Goal: Task Accomplishment & Management: Use online tool/utility

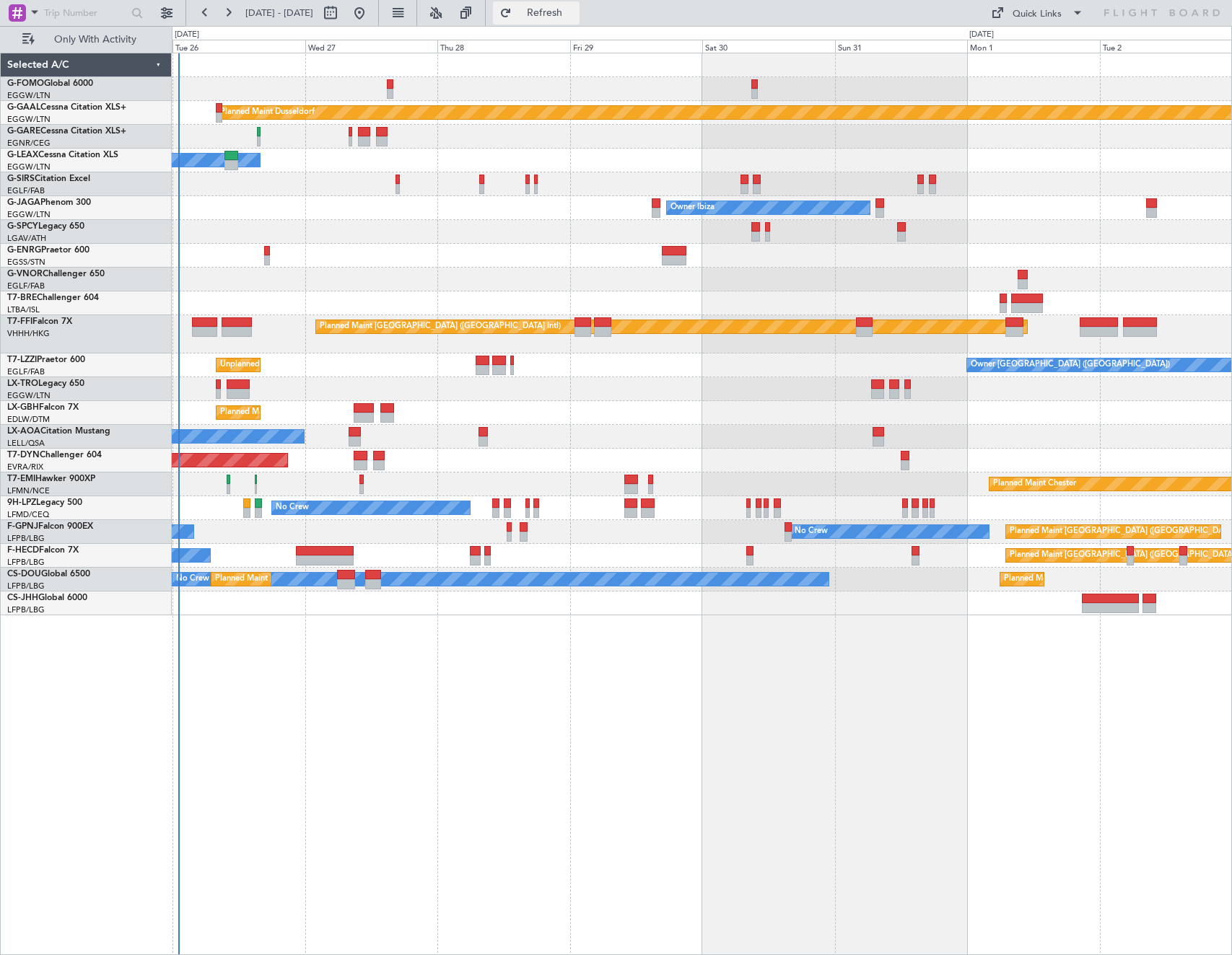
click at [575, 16] on span "Refresh" at bounding box center [545, 12] width 61 height 10
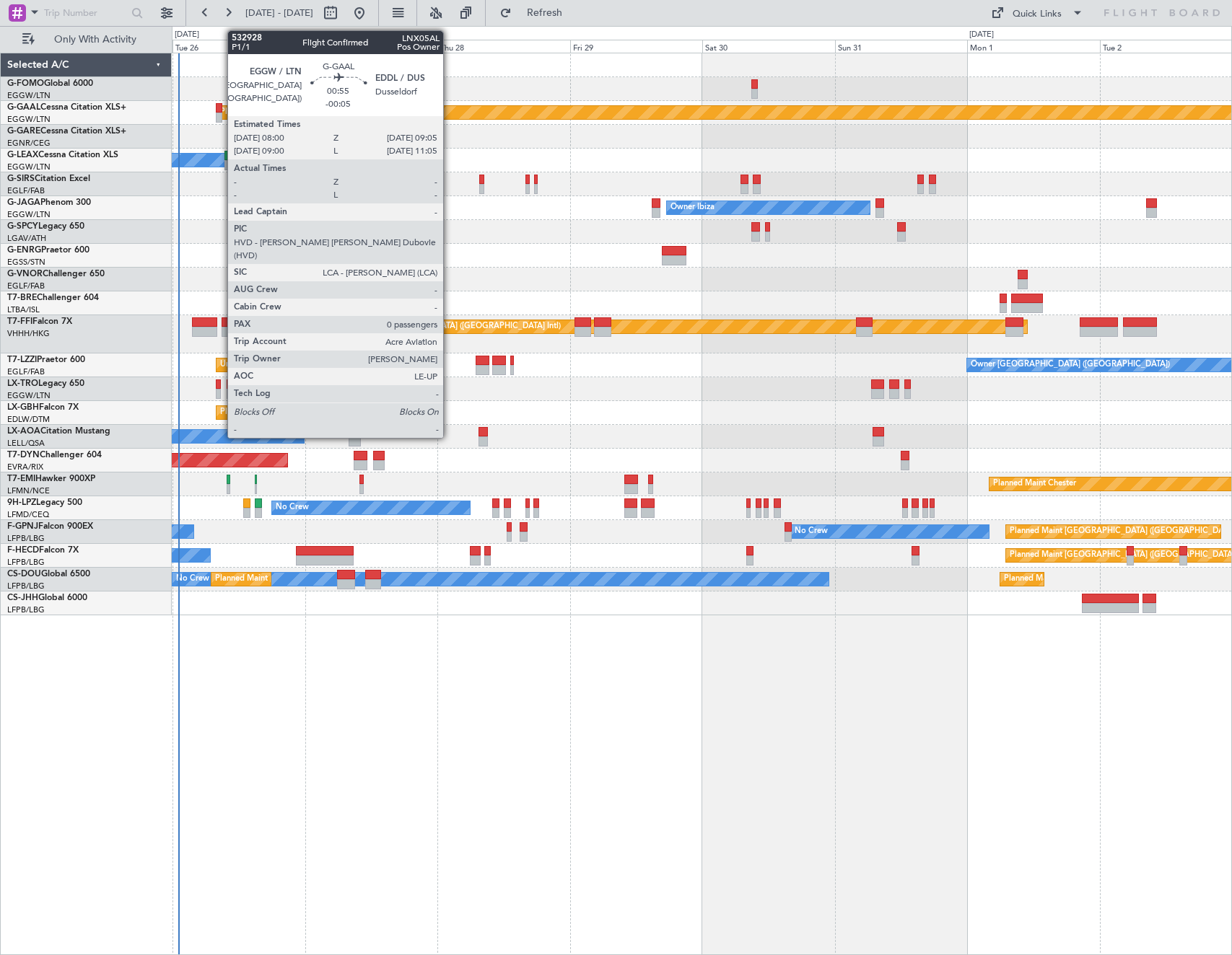
click at [220, 106] on div at bounding box center [219, 108] width 6 height 10
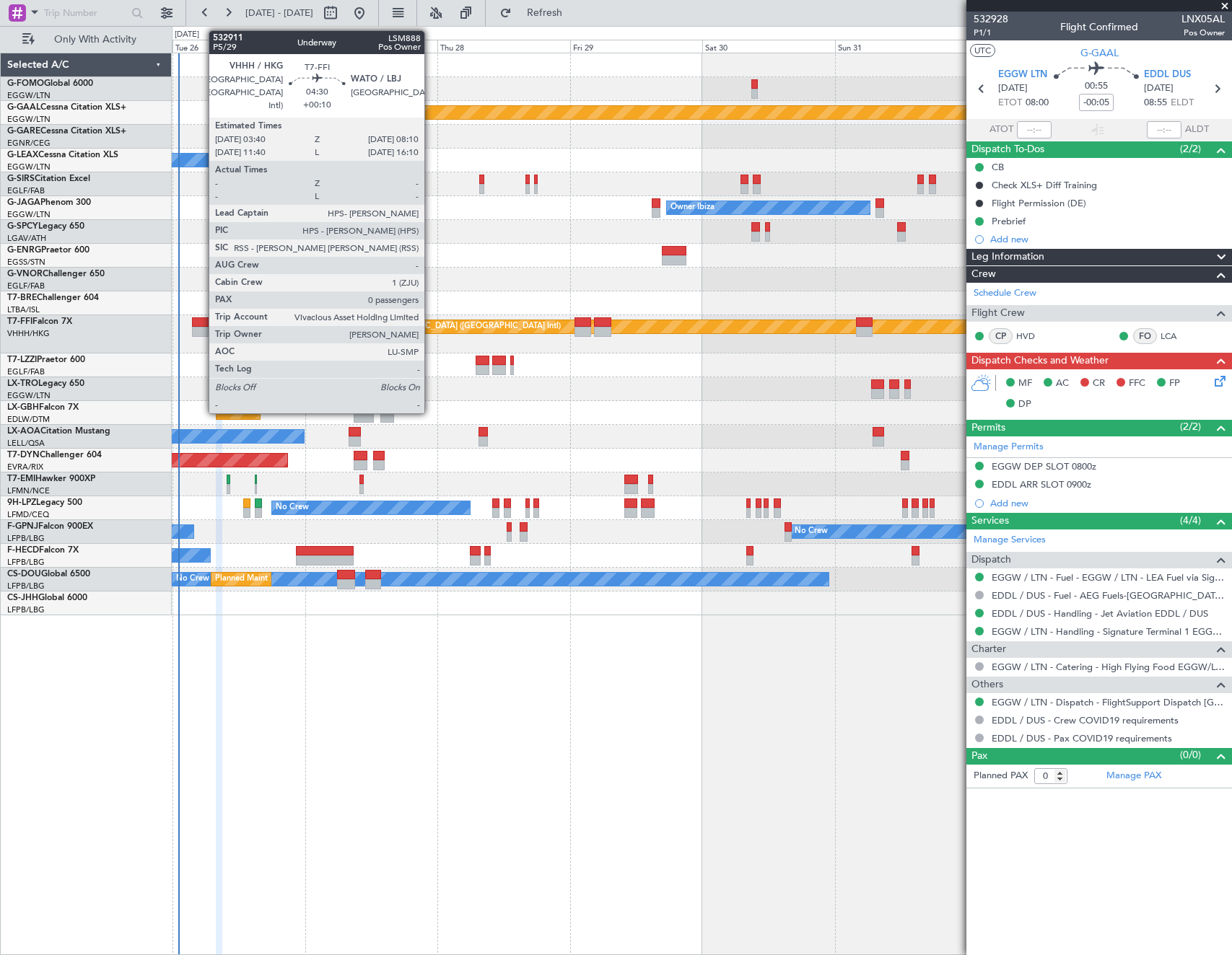
click at [201, 327] on div at bounding box center [204, 332] width 26 height 10
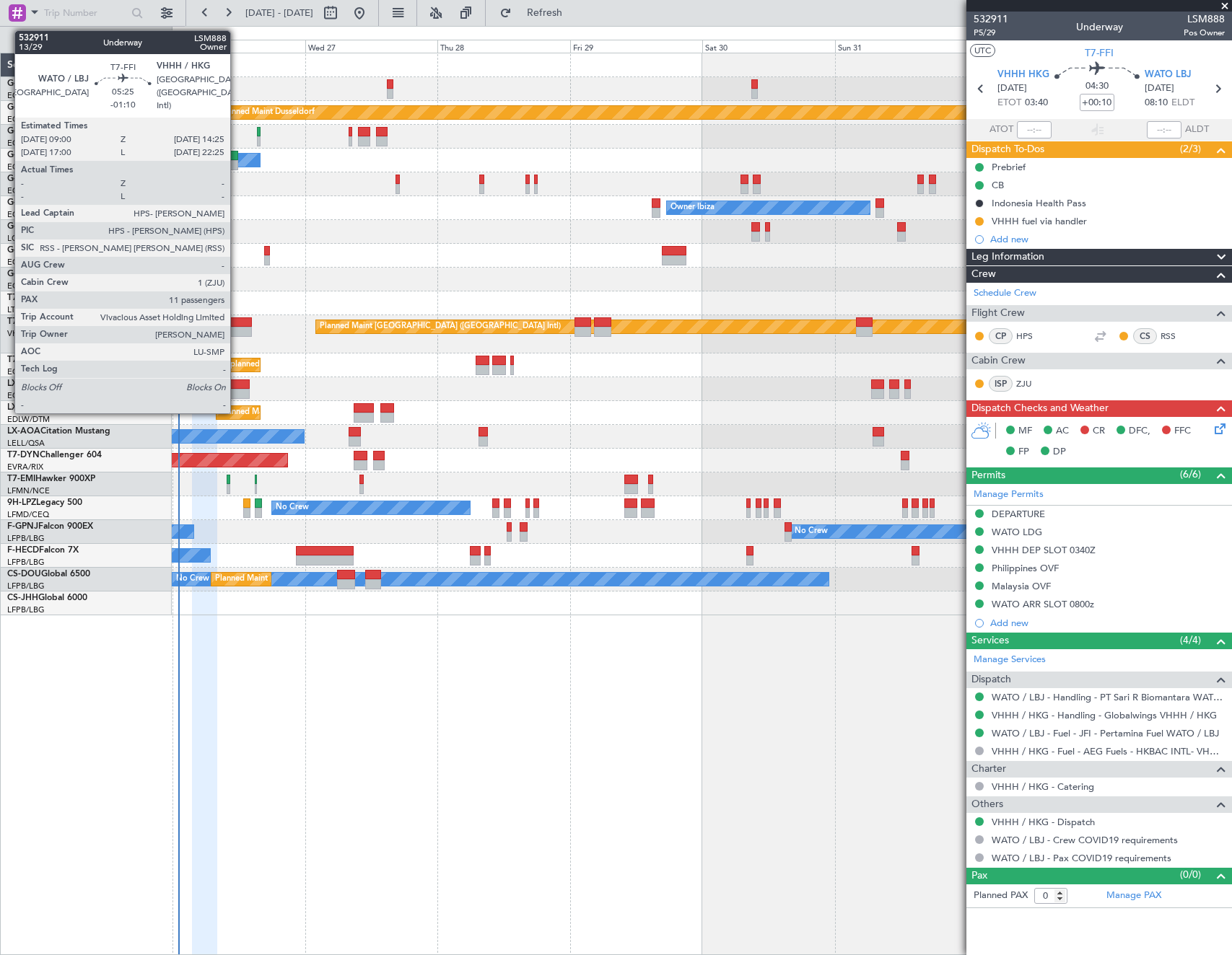
click at [237, 328] on div at bounding box center [236, 332] width 30 height 10
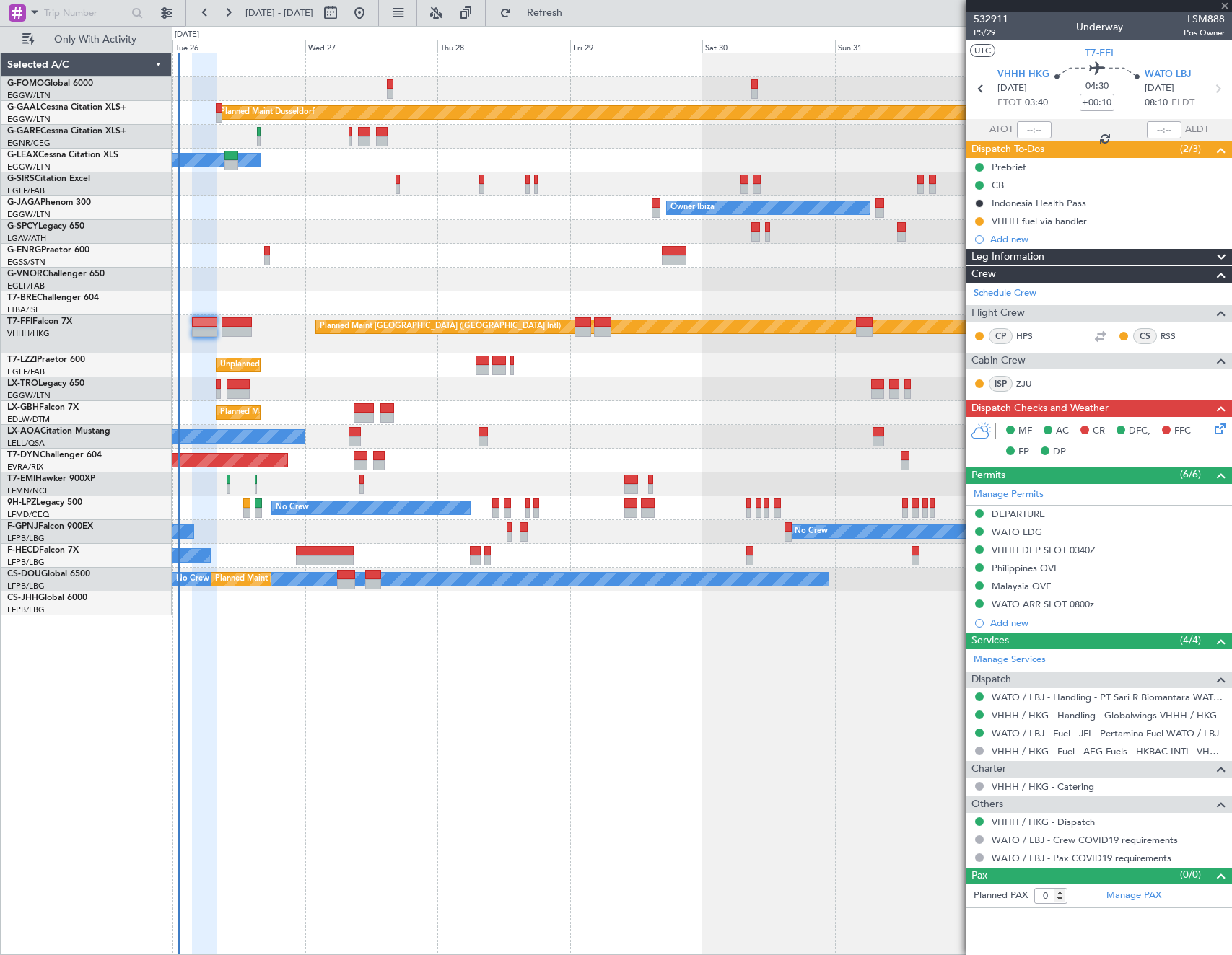
type input "-01:10"
type input "11"
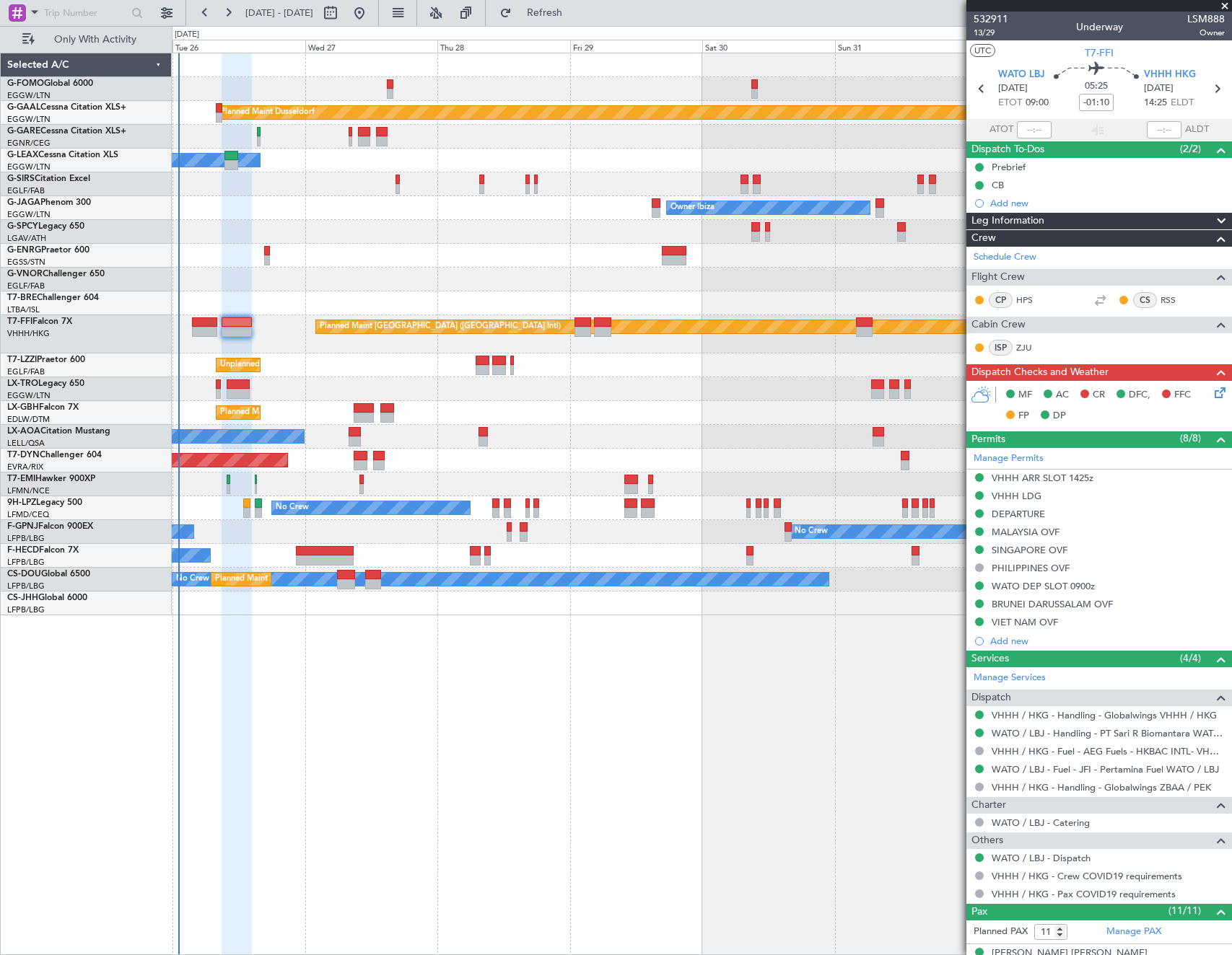
click at [1212, 394] on icon at bounding box center [1217, 390] width 12 height 12
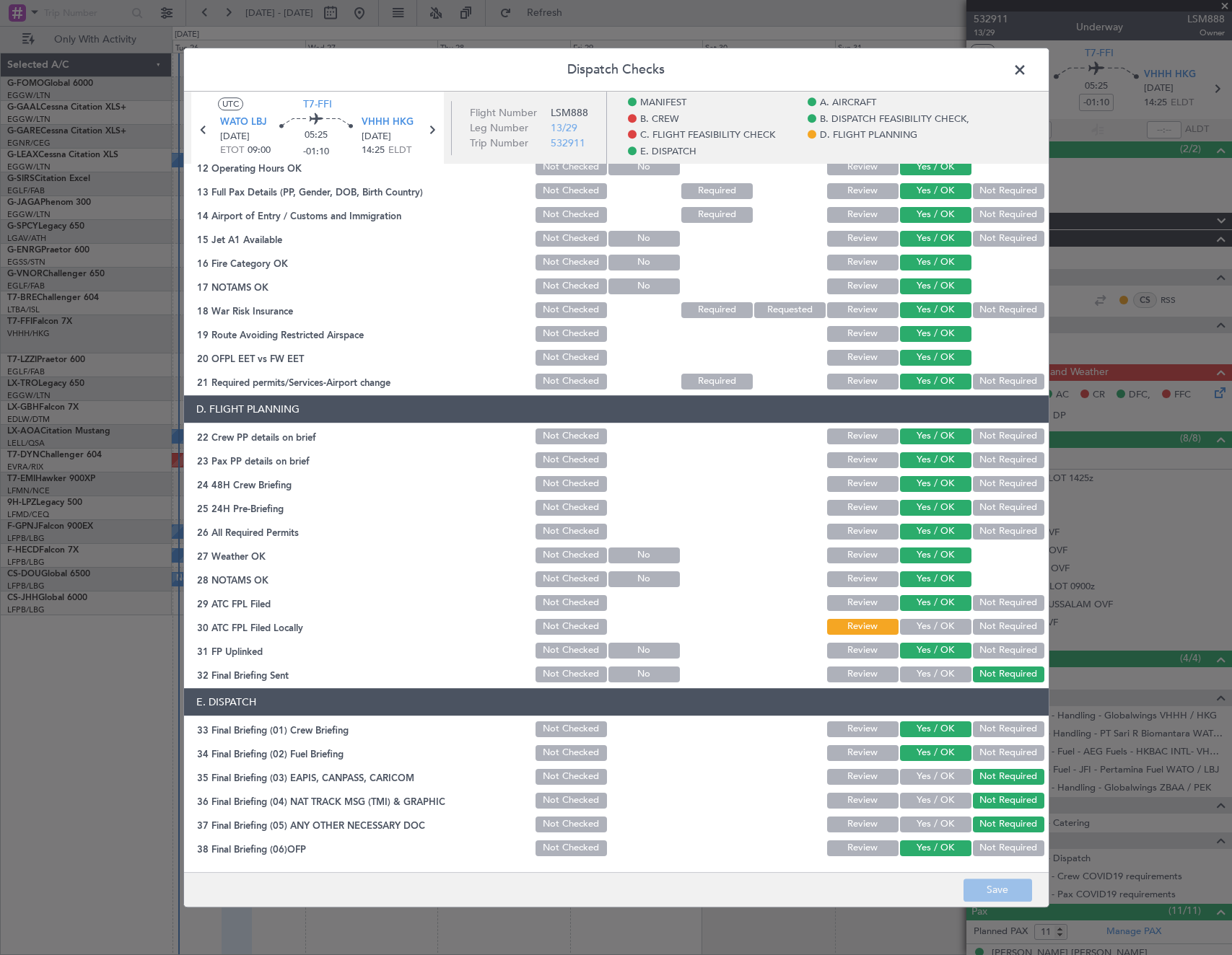
scroll to position [505, 0]
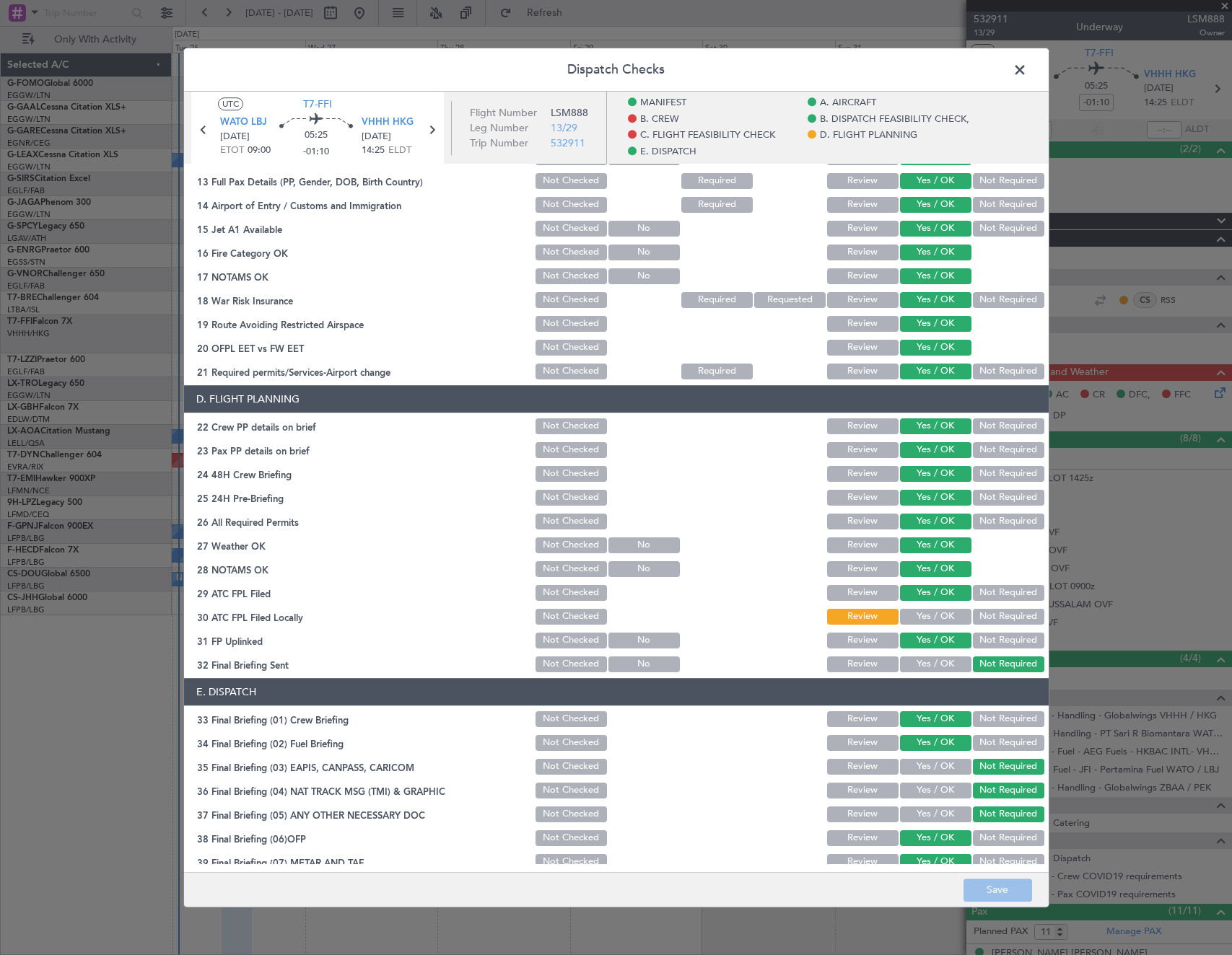
click at [917, 613] on button "Yes / OK" at bounding box center [936, 616] width 71 height 16
click at [1027, 72] on span at bounding box center [1027, 73] width 0 height 29
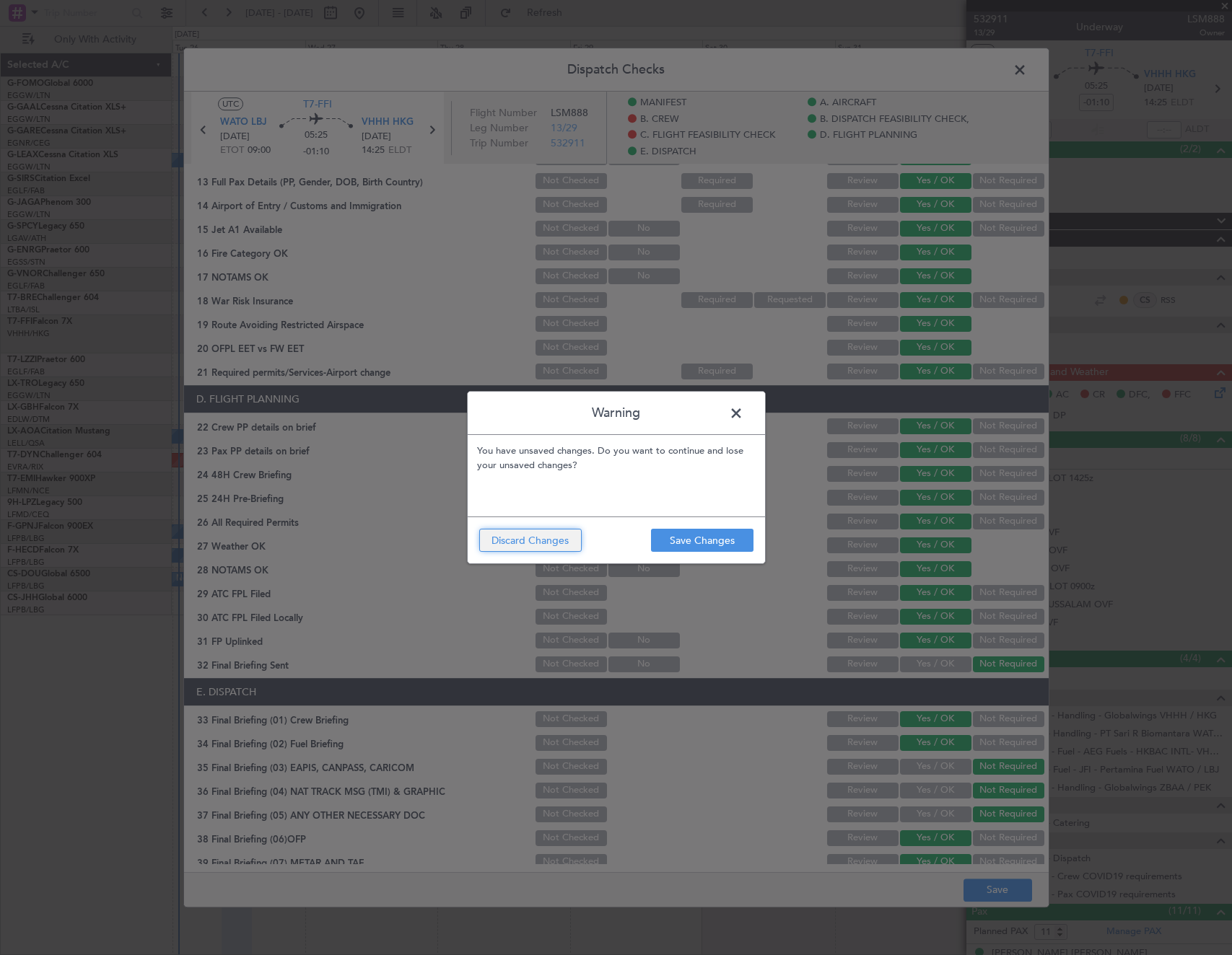
click at [569, 544] on button "Discard Changes" at bounding box center [531, 540] width 103 height 23
